Goal: Information Seeking & Learning: Check status

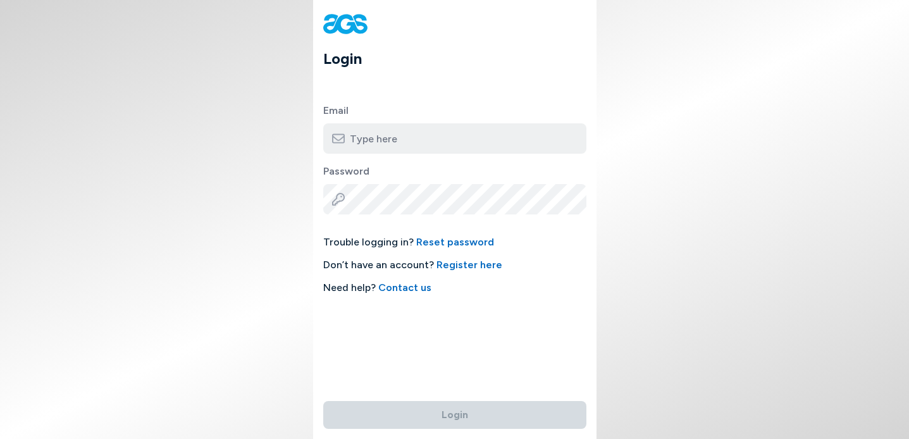
click at [399, 143] on input "email" at bounding box center [454, 138] width 263 height 30
type input "[EMAIL_ADDRESS][DOMAIN_NAME]"
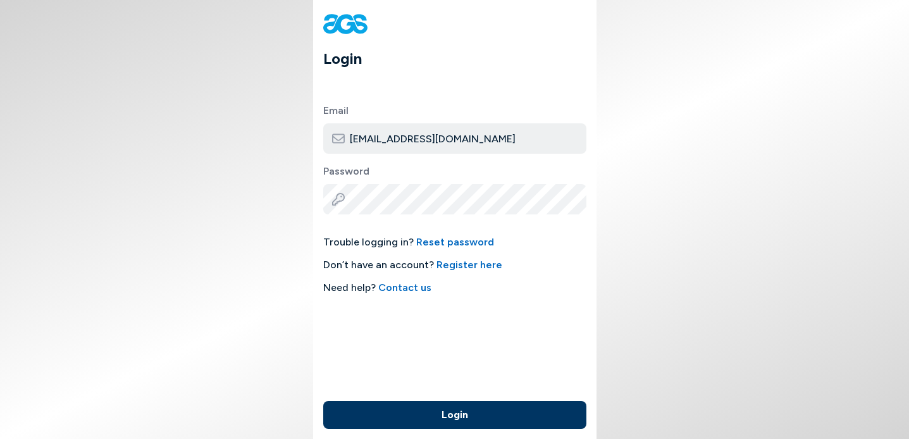
click at [444, 413] on button "Login" at bounding box center [454, 415] width 263 height 28
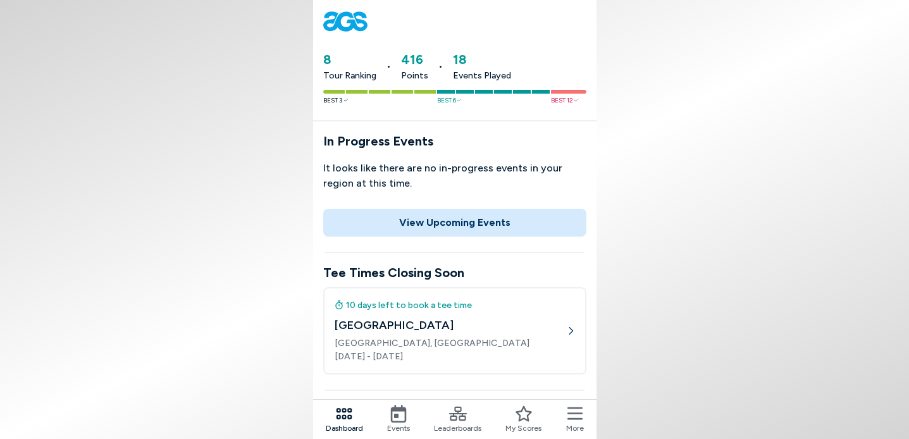
click at [399, 418] on icon at bounding box center [399, 414] width 18 height 18
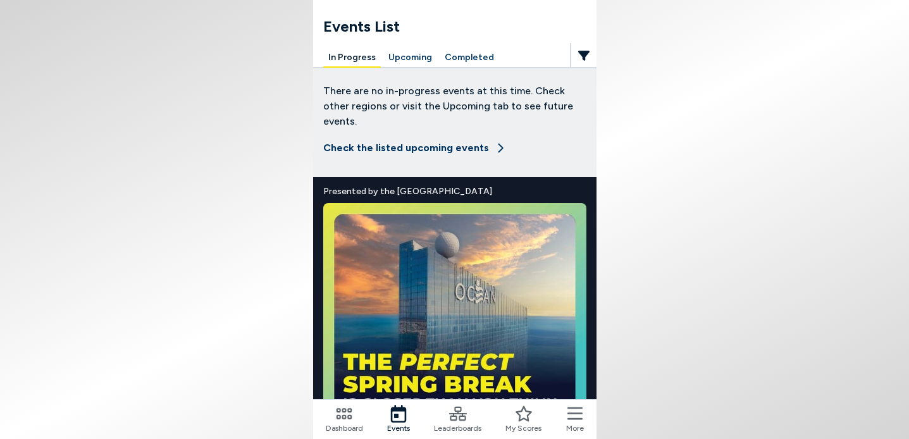
click at [461, 56] on button "Completed" at bounding box center [469, 58] width 59 height 20
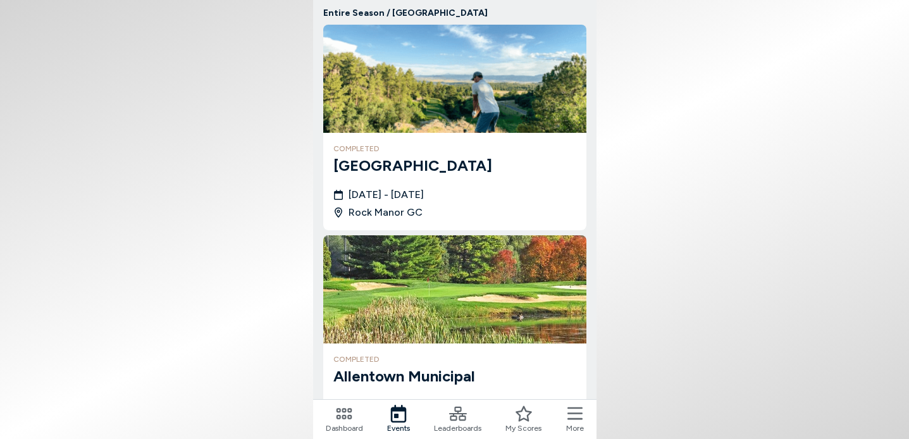
scroll to position [127, 0]
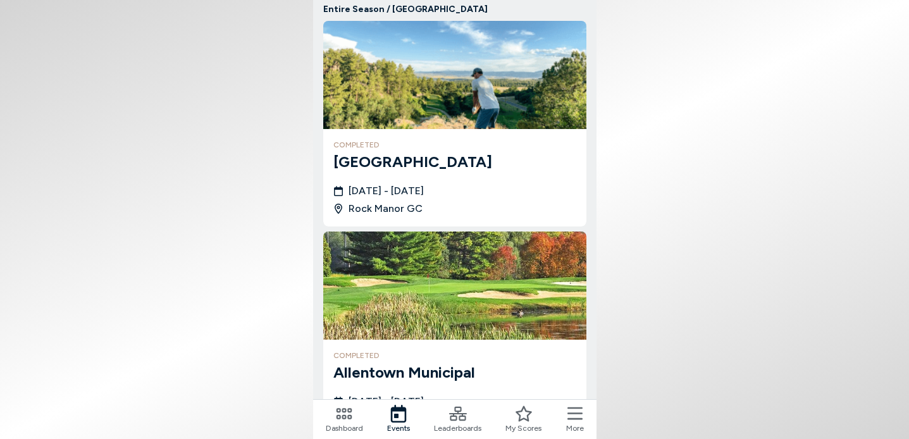
click at [393, 280] on img at bounding box center [454, 286] width 263 height 108
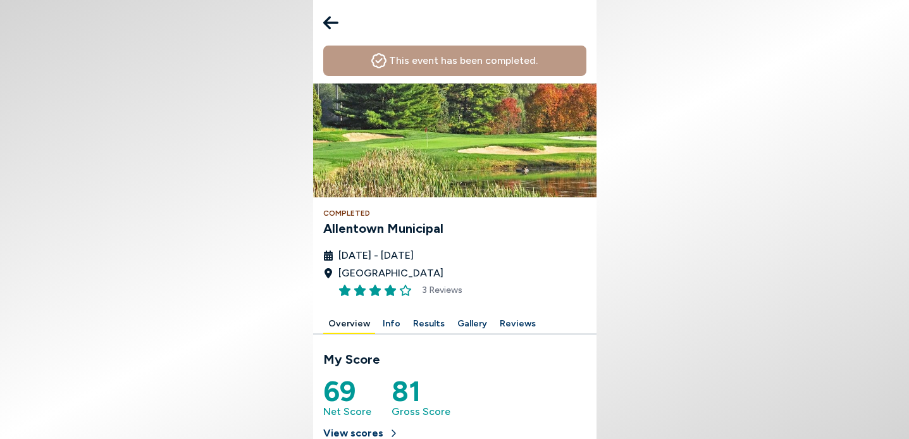
click at [429, 323] on button "Results" at bounding box center [429, 325] width 42 height 20
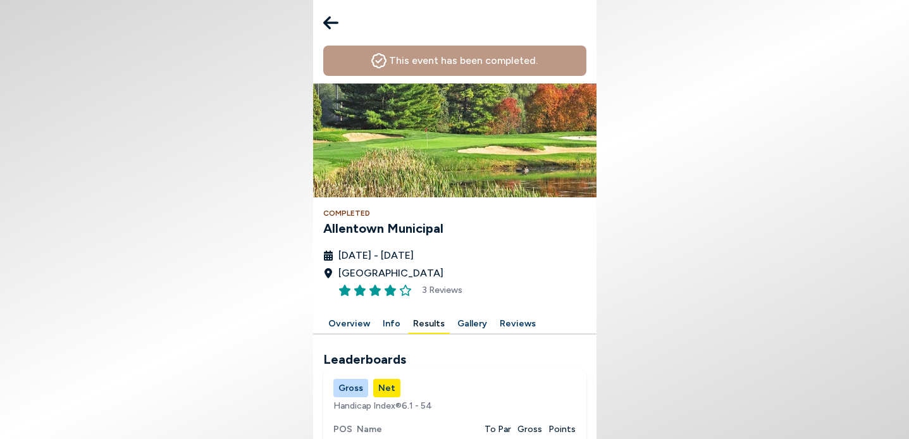
click at [329, 25] on icon at bounding box center [330, 22] width 15 height 25
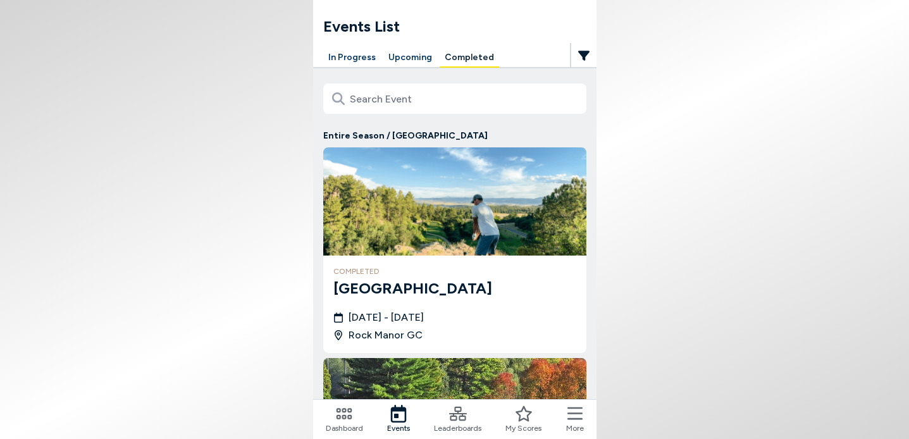
click at [435, 196] on img at bounding box center [454, 201] width 263 height 108
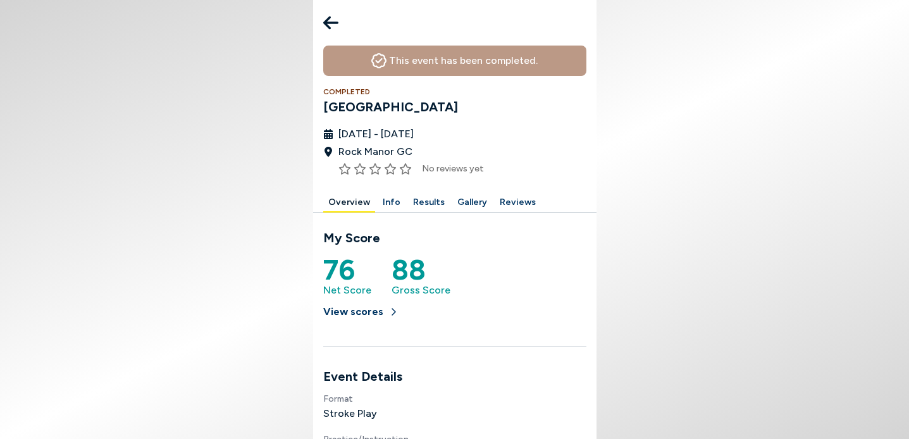
click at [425, 184] on div at bounding box center [454, 185] width 263 height 15
click at [427, 206] on button "Results" at bounding box center [429, 203] width 42 height 20
